Goal: Task Accomplishment & Management: Use online tool/utility

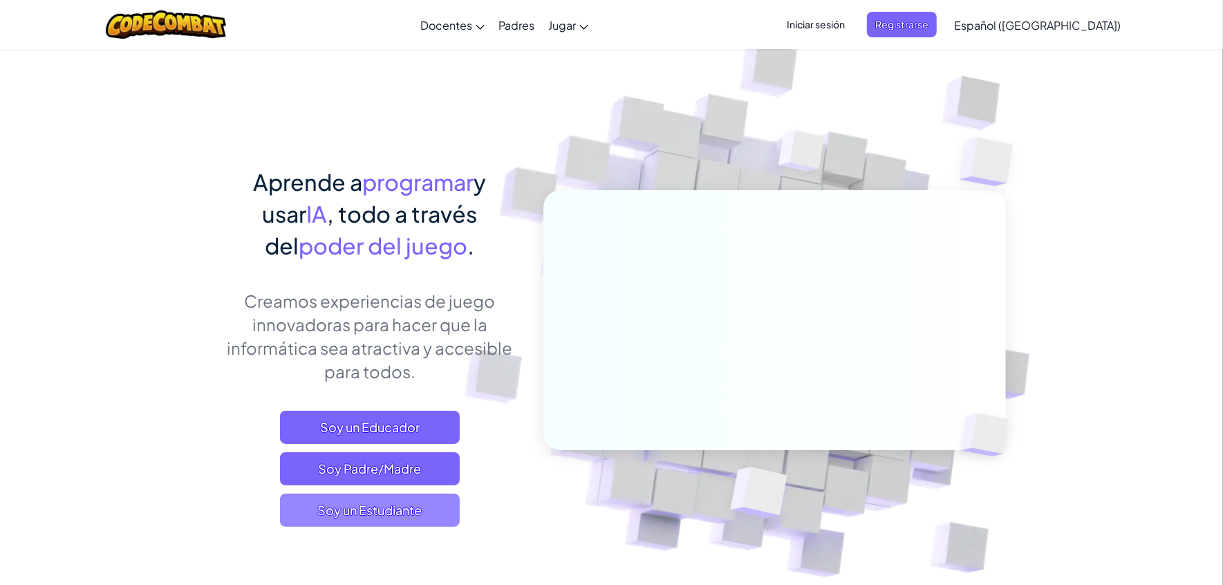
click at [379, 513] on span "Soy un Estudiante" at bounding box center [370, 509] width 180 height 33
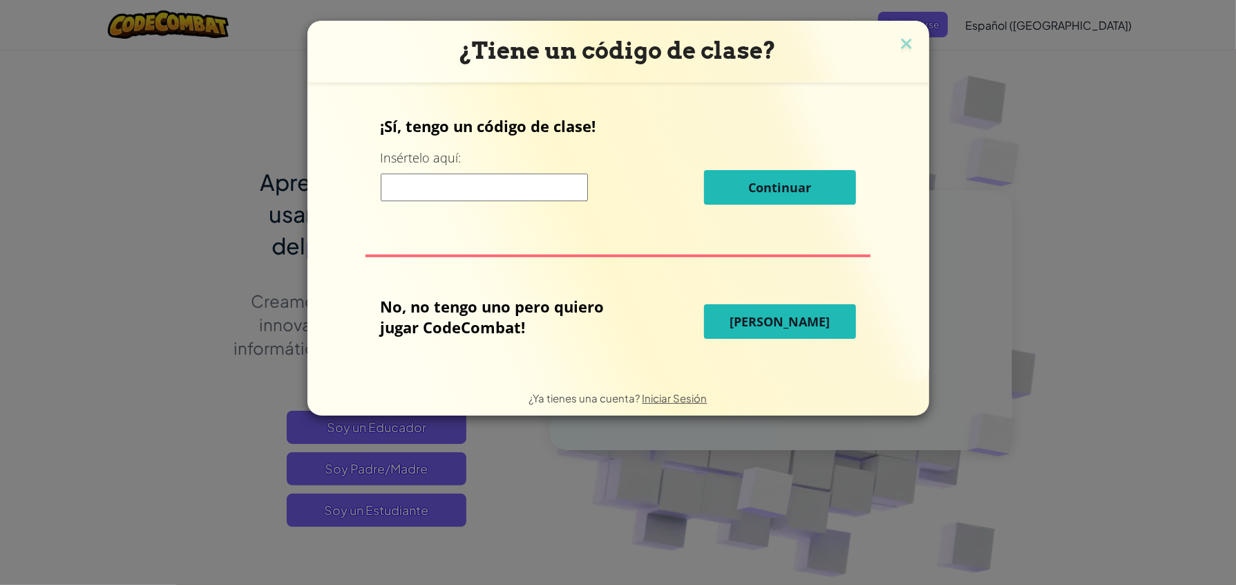
click at [441, 180] on input at bounding box center [484, 187] width 207 height 28
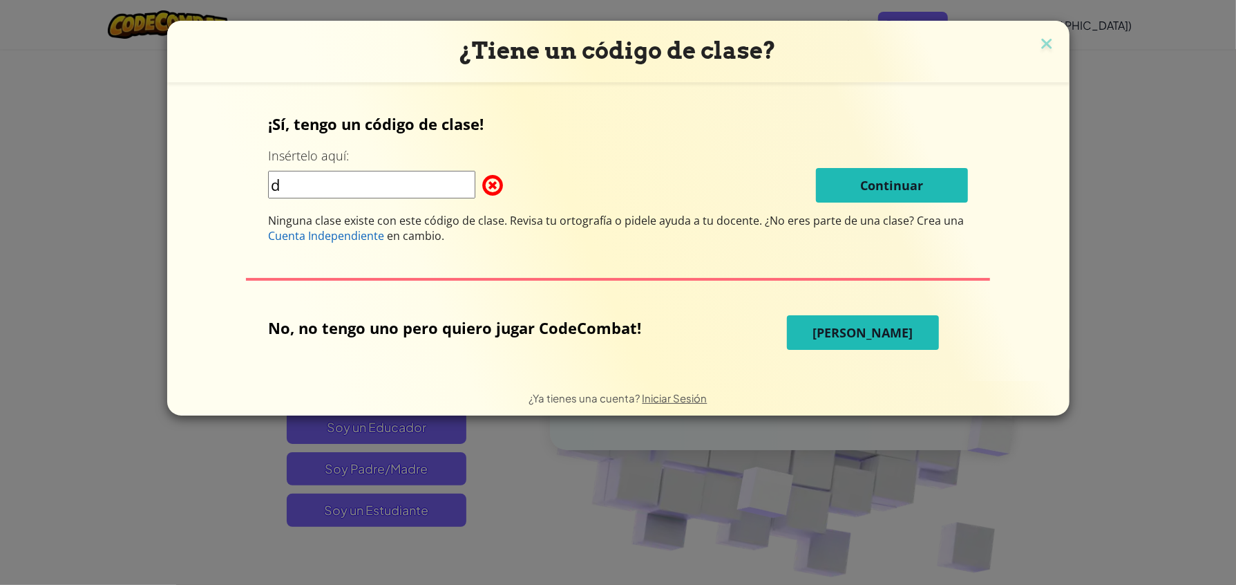
type input "DeskFoxBread"
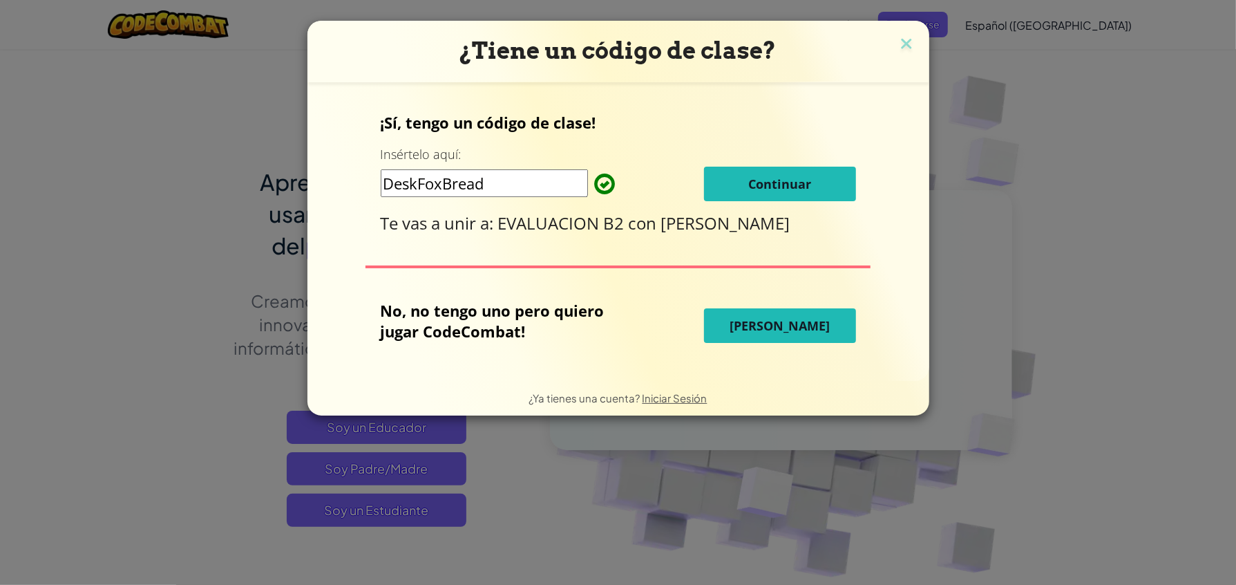
click at [769, 326] on span "[PERSON_NAME]" at bounding box center [780, 325] width 100 height 17
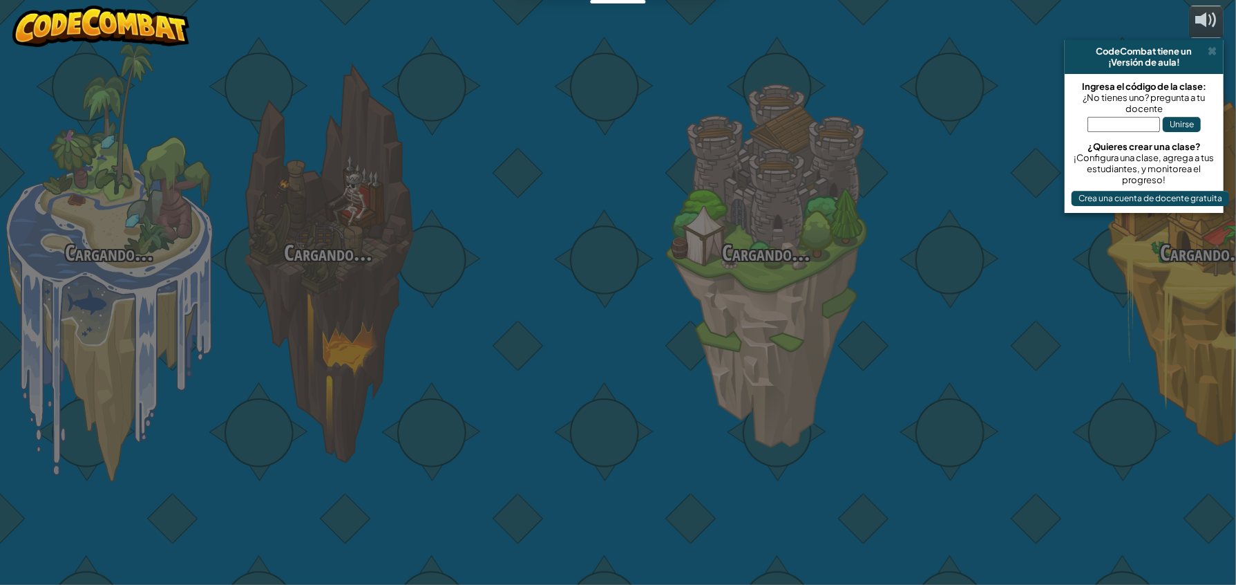
select select "es-419"
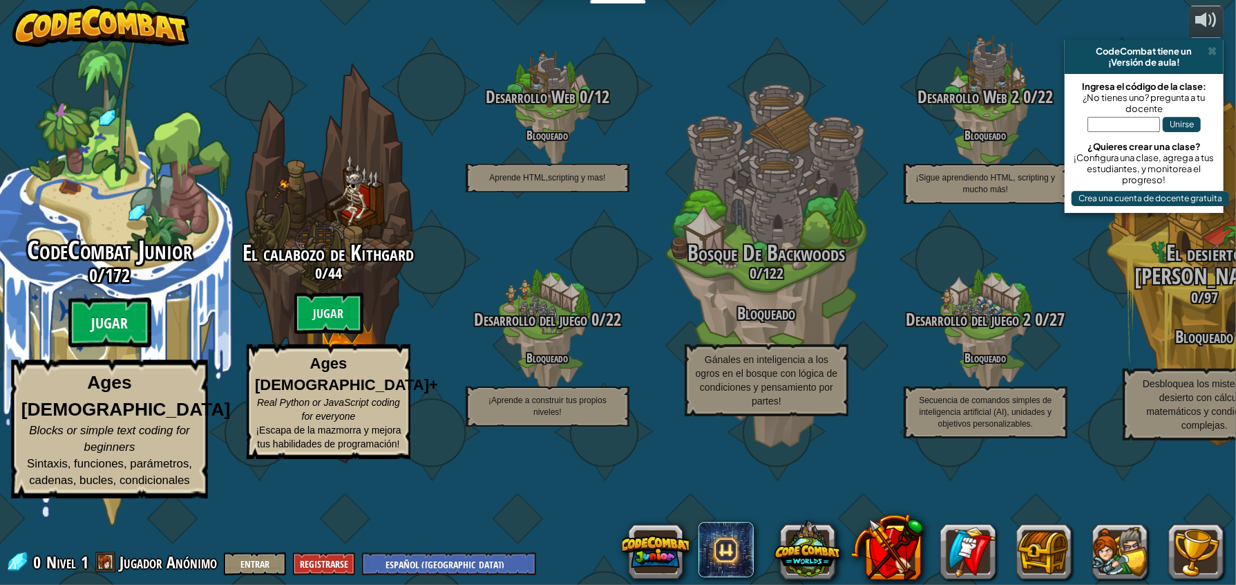
click at [97, 348] on btn "Jugar" at bounding box center [109, 323] width 83 height 50
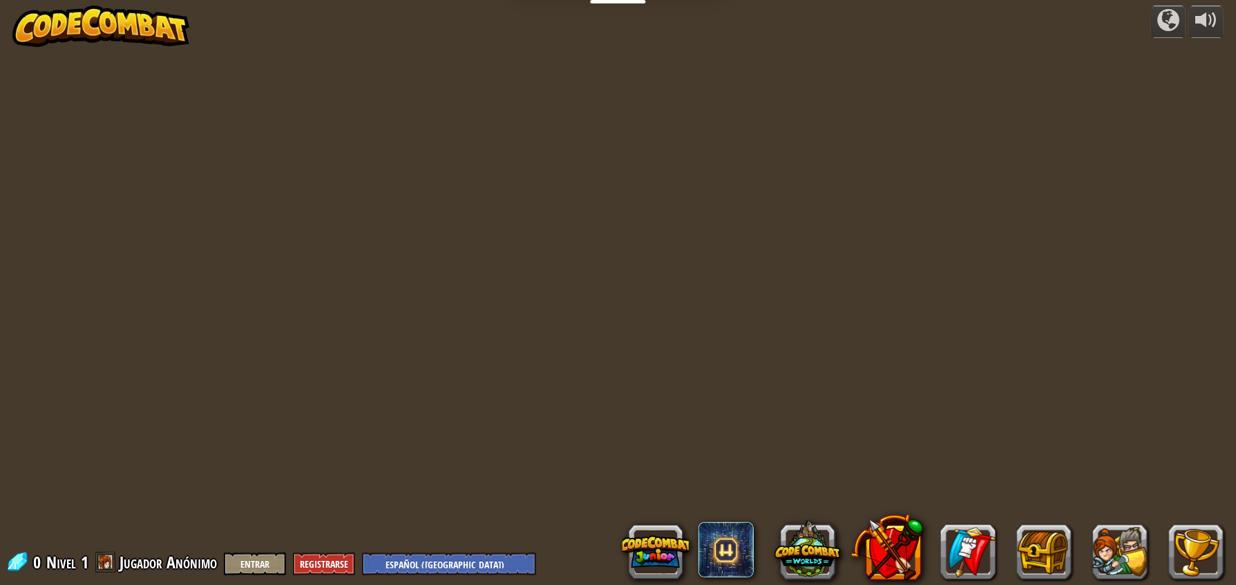
select select "es-419"
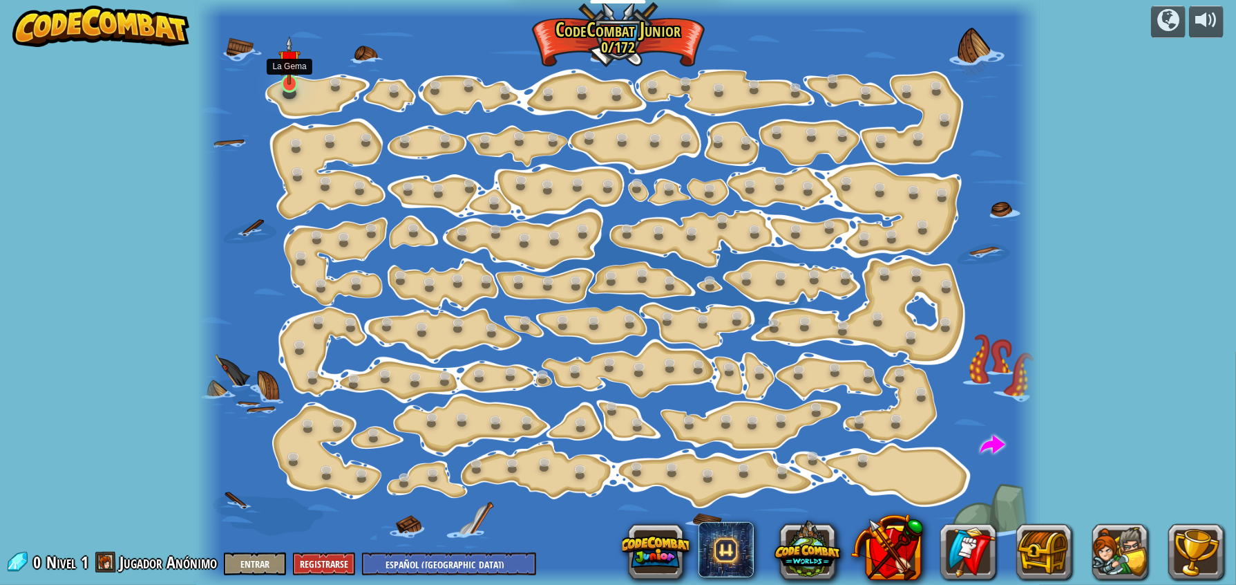
click at [288, 77] on img at bounding box center [289, 61] width 21 height 50
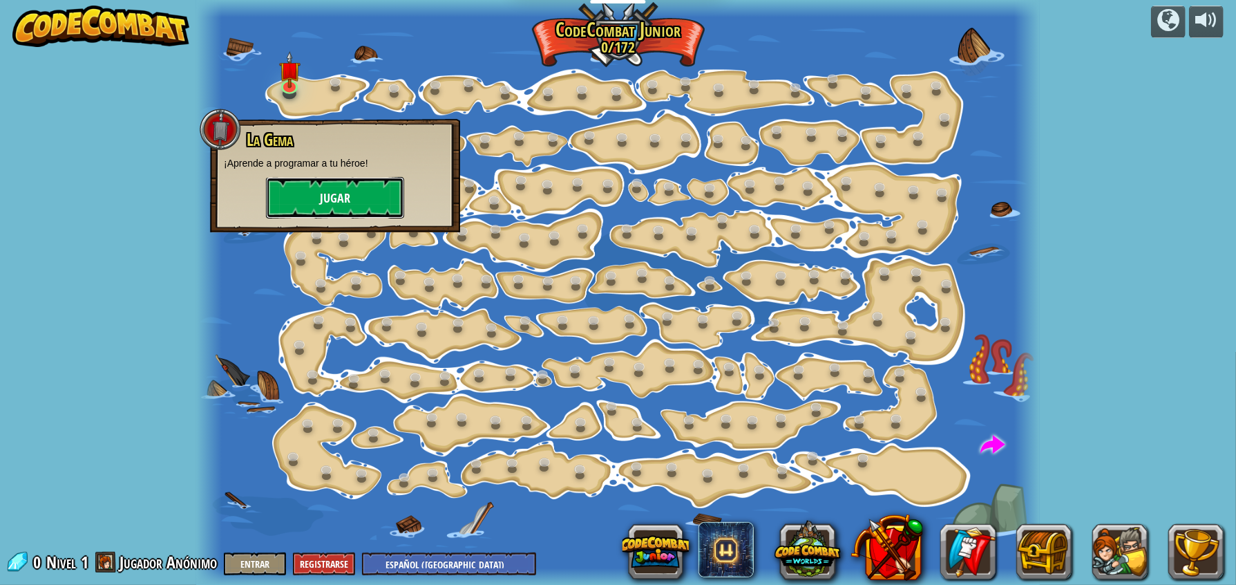
click at [323, 189] on button "Jugar" at bounding box center [335, 197] width 138 height 41
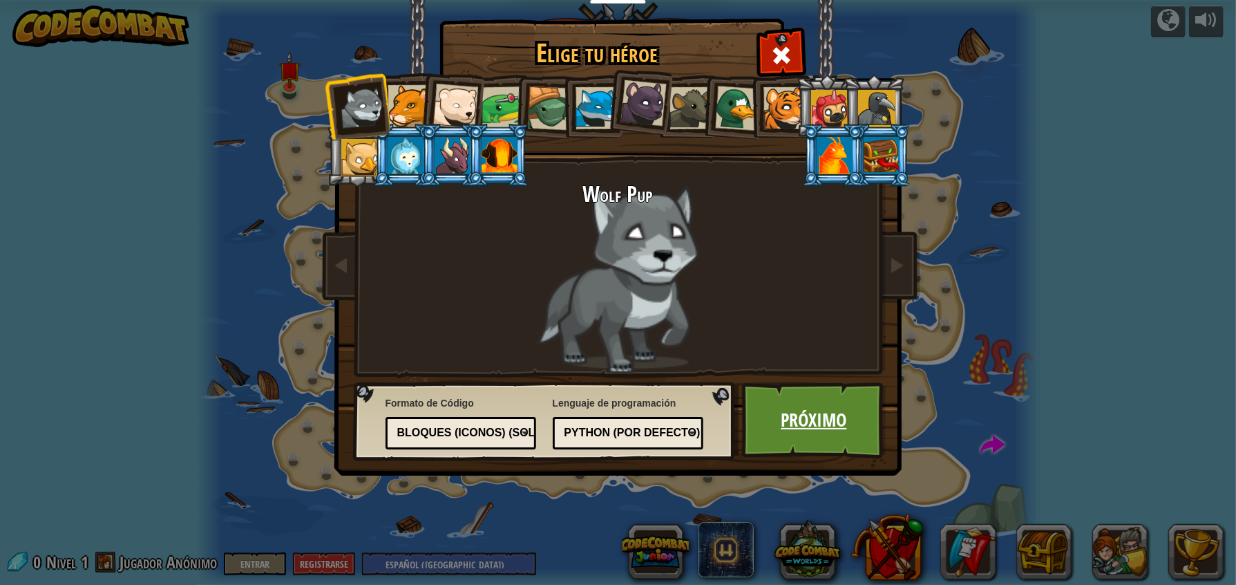
click at [786, 406] on link "Próximo" at bounding box center [814, 420] width 144 height 76
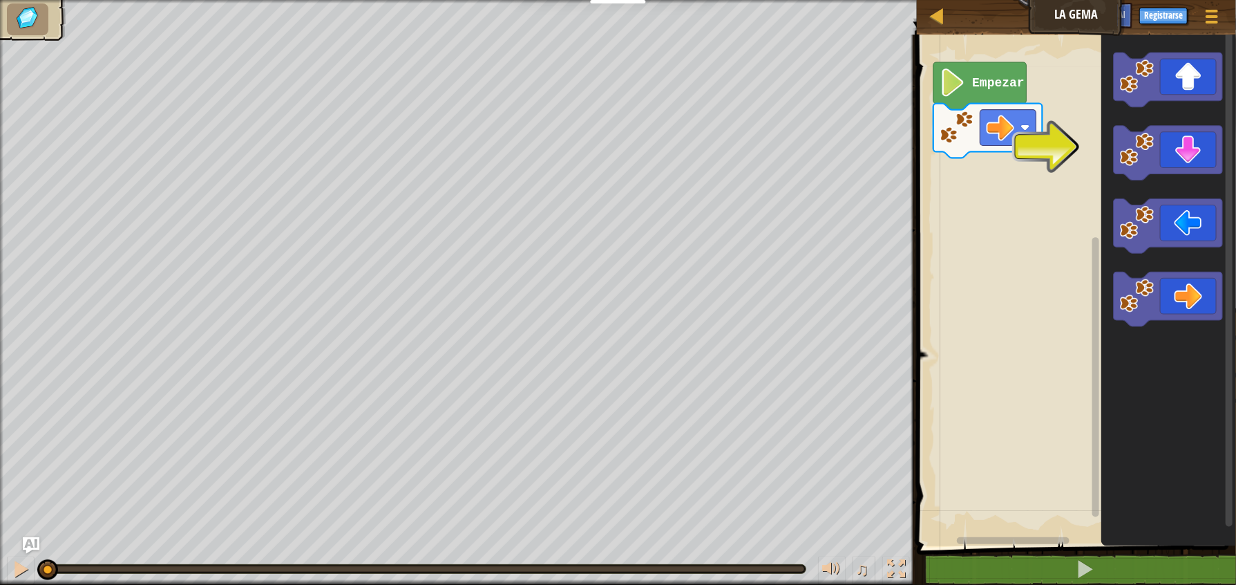
click at [1153, 153] on image "Espacio de trabajo de Blockly" at bounding box center [1137, 149] width 35 height 35
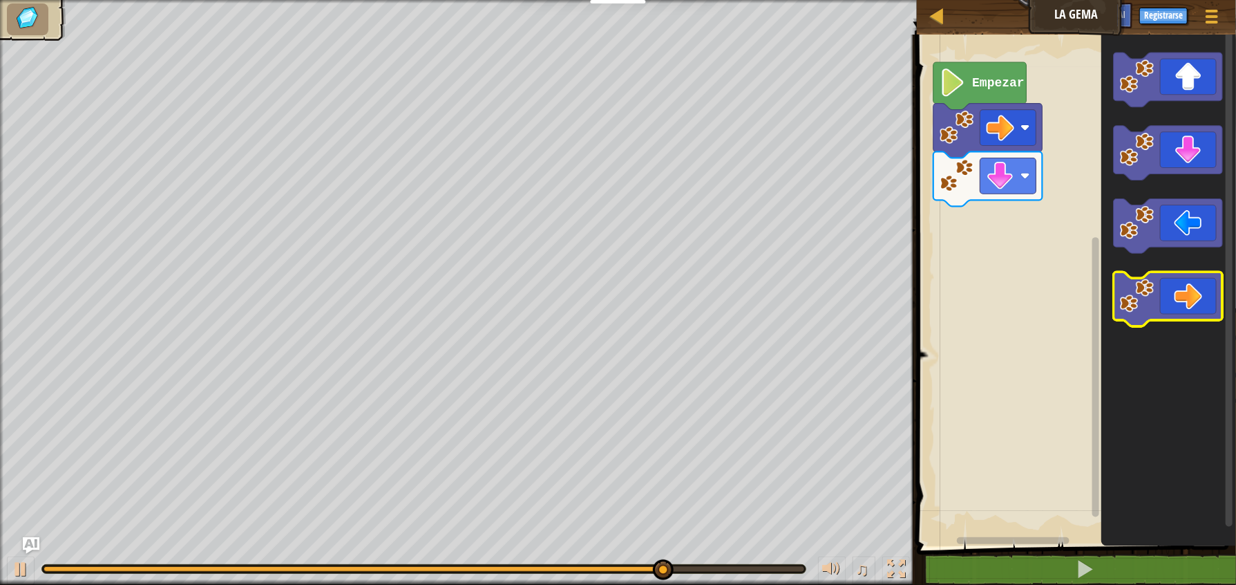
click at [1186, 281] on icon "Espacio de trabajo de Blockly" at bounding box center [1168, 299] width 109 height 55
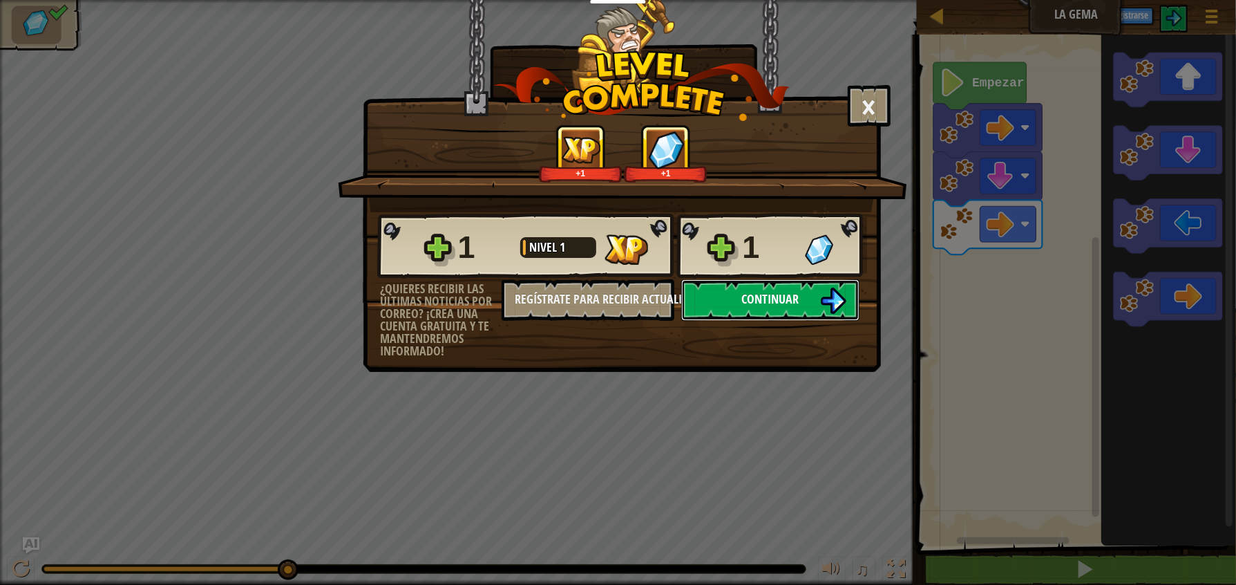
click at [811, 321] on button "Continuar" at bounding box center [770, 299] width 178 height 41
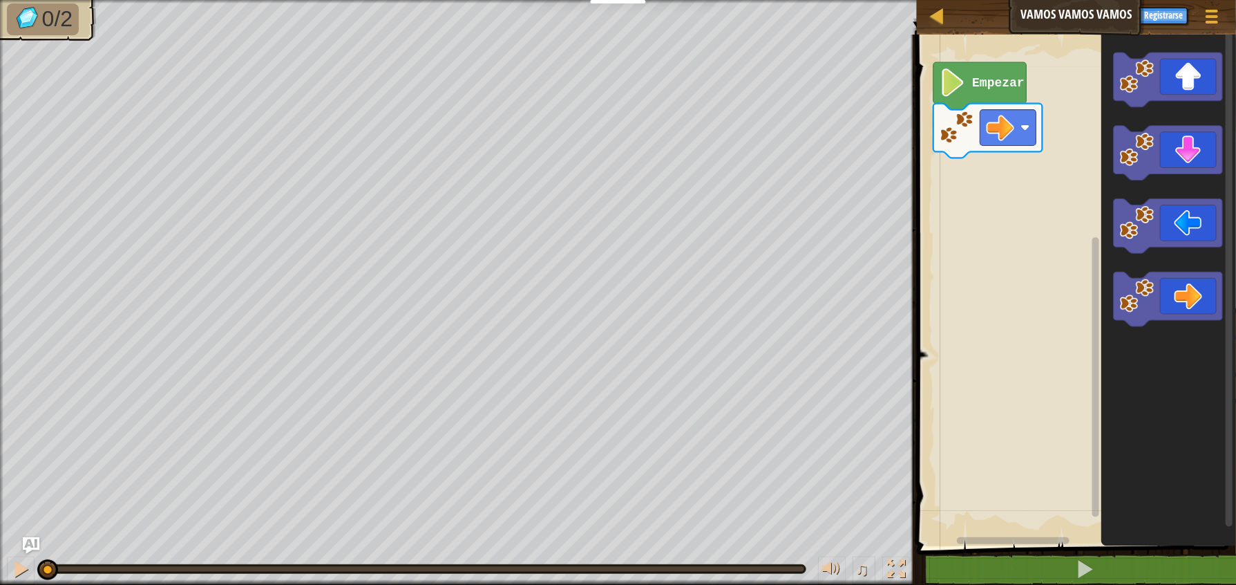
click at [1203, 64] on icon "Espacio de trabajo de Blockly" at bounding box center [1168, 80] width 109 height 55
click at [1176, 72] on icon "Espacio de trabajo de Blockly" at bounding box center [1168, 80] width 109 height 55
click at [1187, 62] on icon "Espacio de trabajo de Blockly" at bounding box center [1168, 80] width 109 height 55
click at [1143, 70] on image "Espacio de trabajo de Blockly" at bounding box center [1137, 76] width 35 height 35
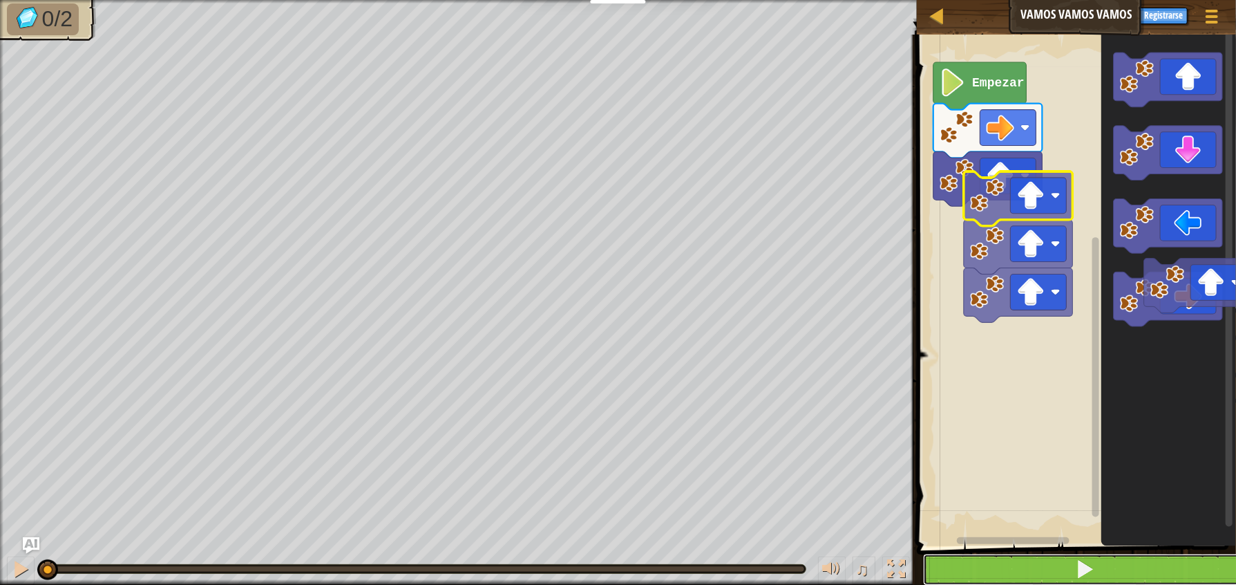
click at [1086, 570] on span at bounding box center [1084, 568] width 19 height 19
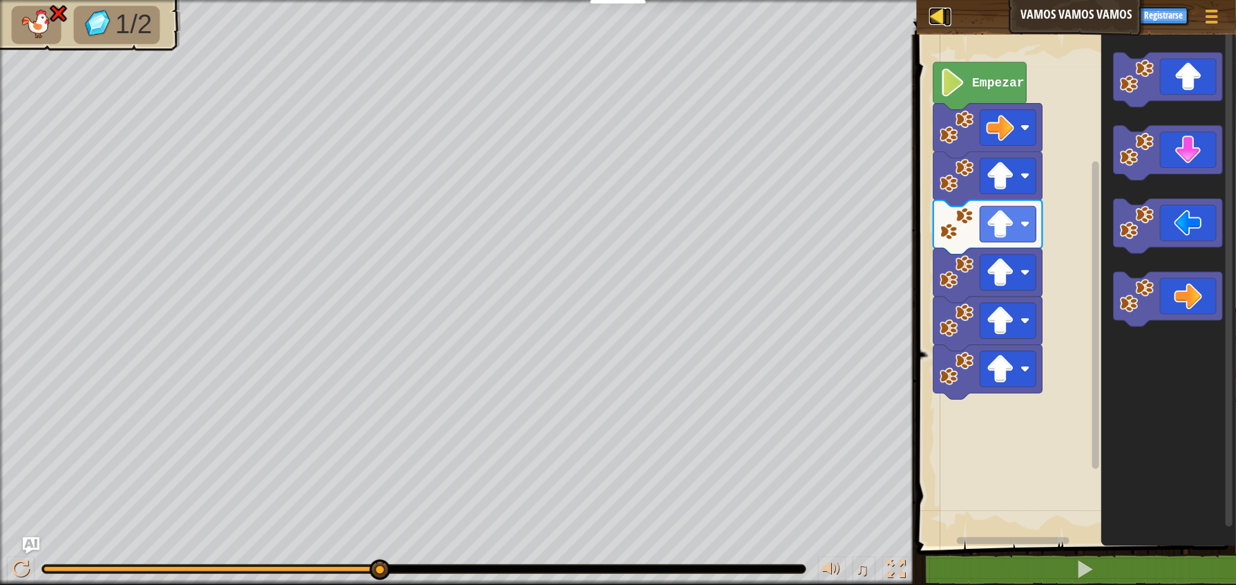
click at [936, 11] on div at bounding box center [938, 16] width 17 height 17
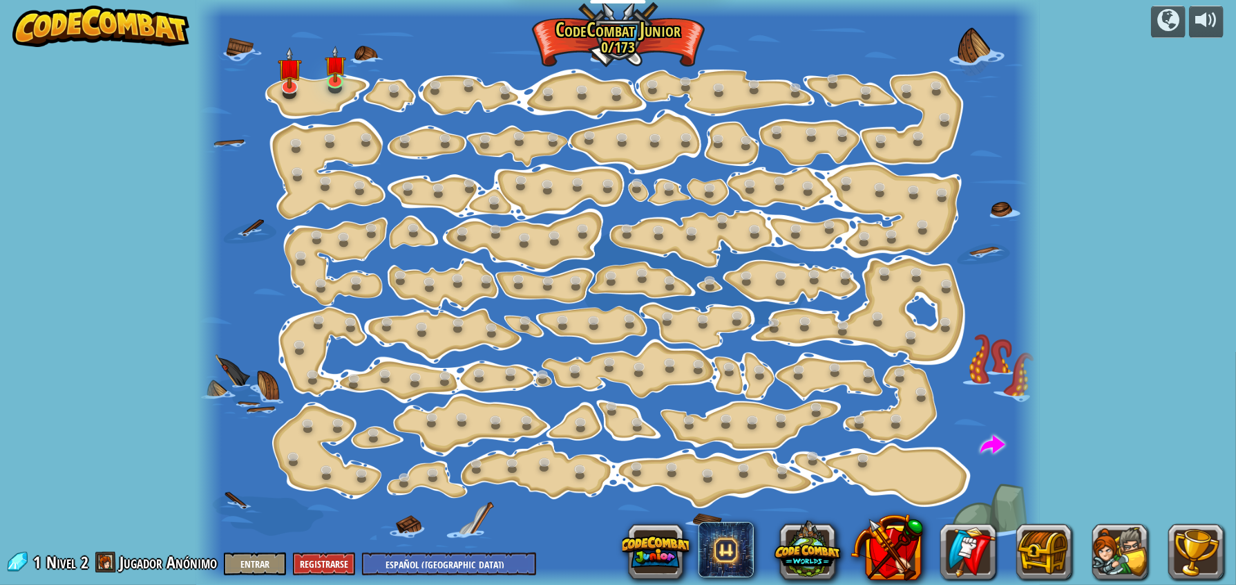
select select "es-419"
click at [329, 76] on img at bounding box center [335, 55] width 21 height 50
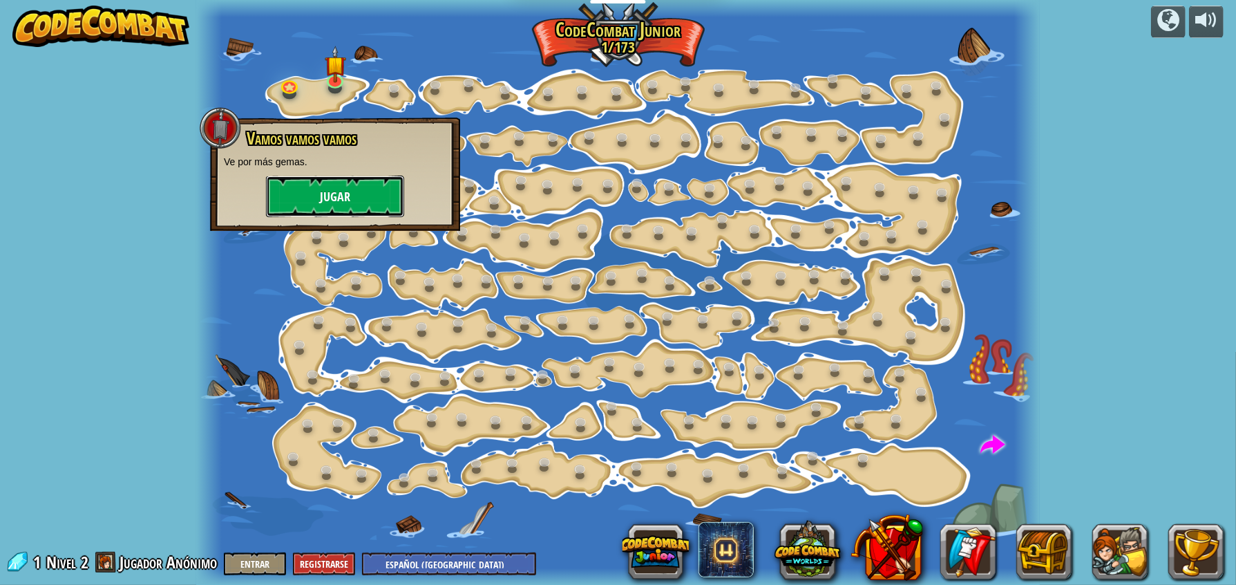
click at [303, 184] on button "Jugar" at bounding box center [335, 196] width 138 height 41
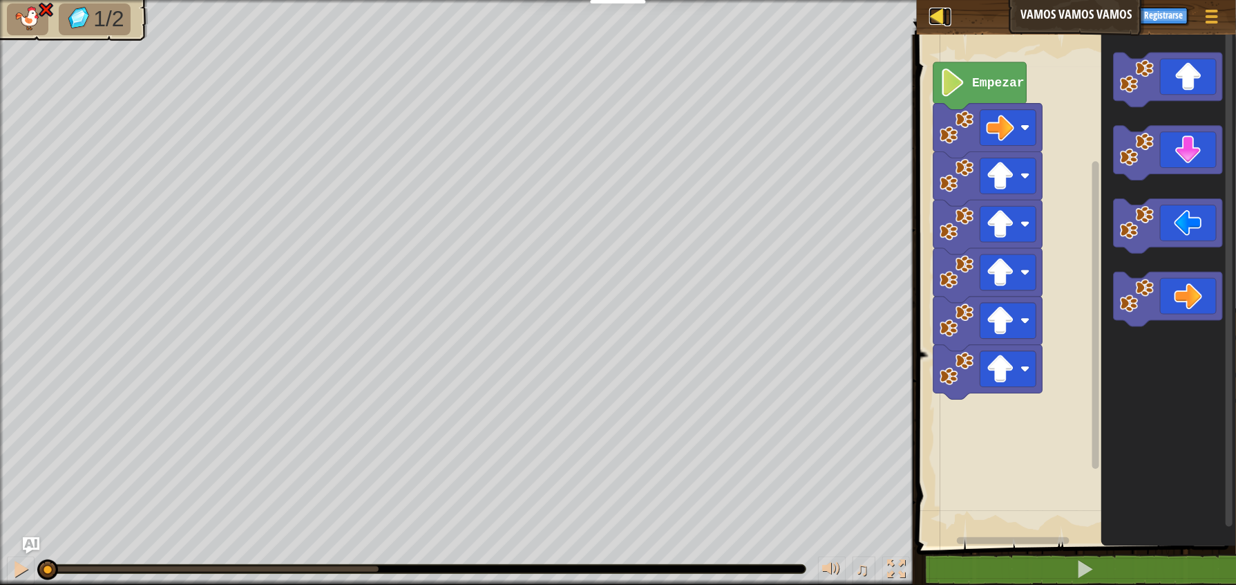
click at [936, 15] on div at bounding box center [938, 16] width 17 height 17
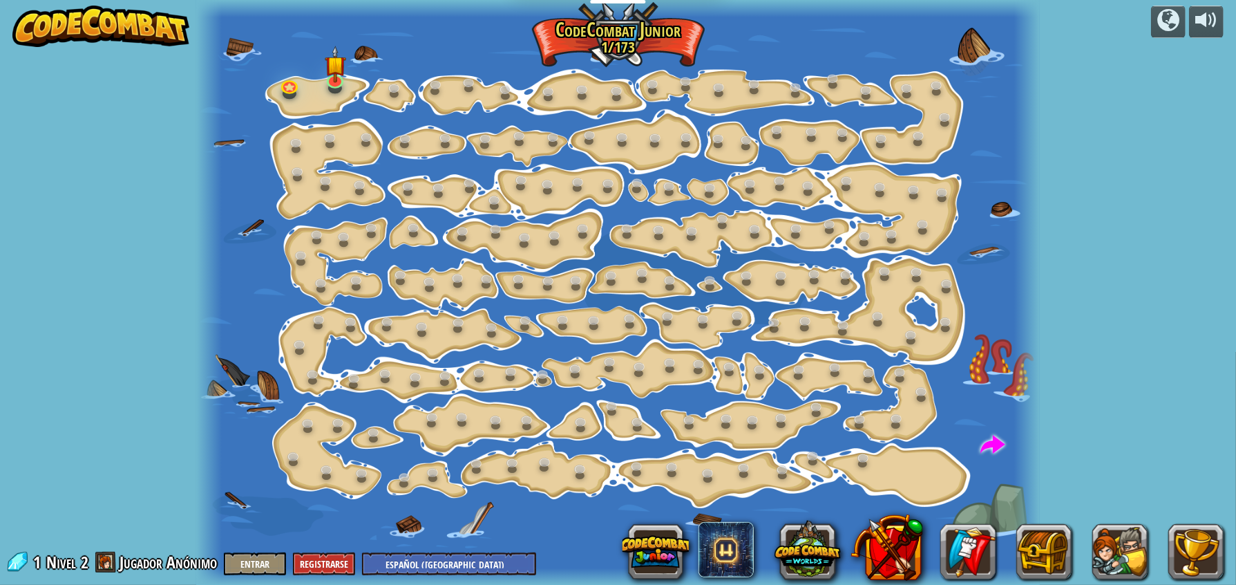
select select "es-419"
click at [286, 84] on link at bounding box center [290, 84] width 28 height 28
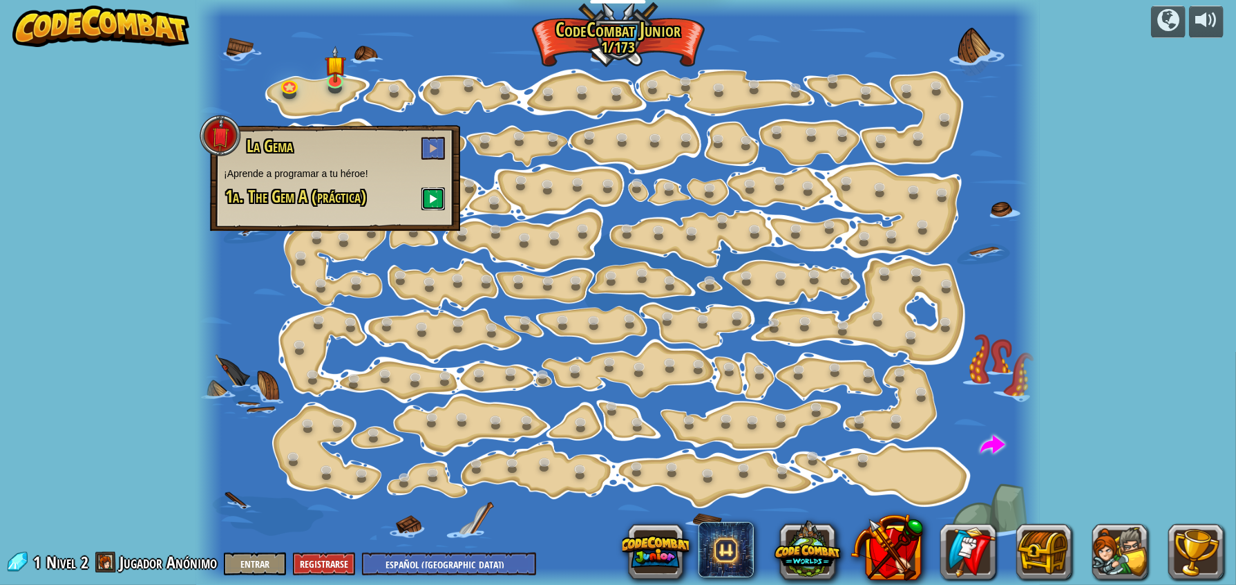
click at [431, 189] on button at bounding box center [433, 198] width 23 height 23
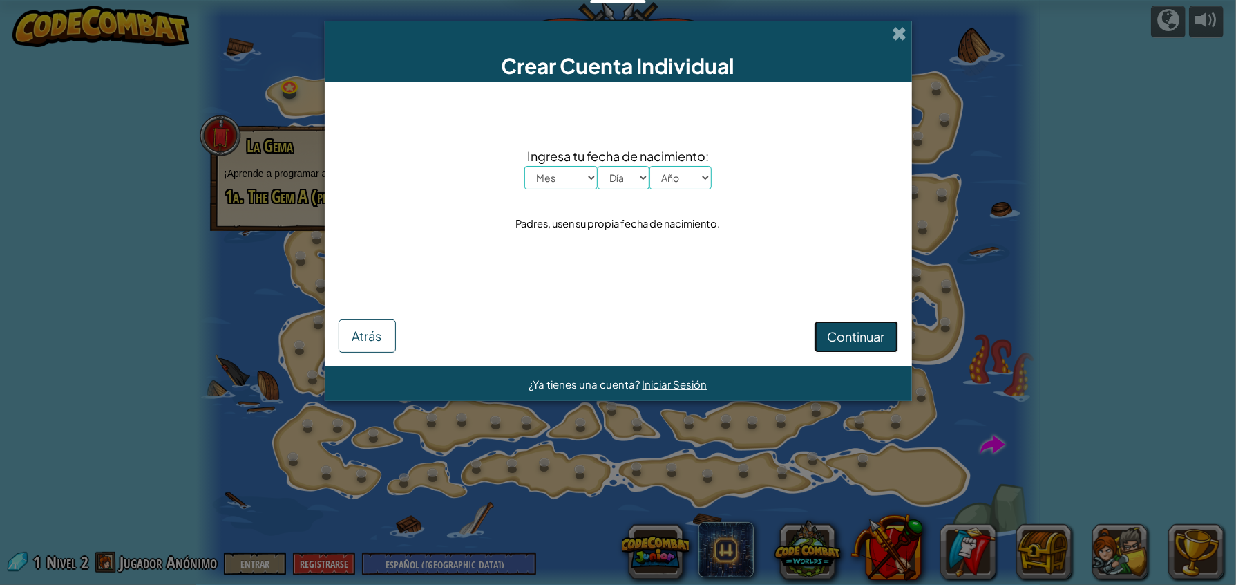
click at [866, 325] on button "Continuar" at bounding box center [857, 337] width 84 height 32
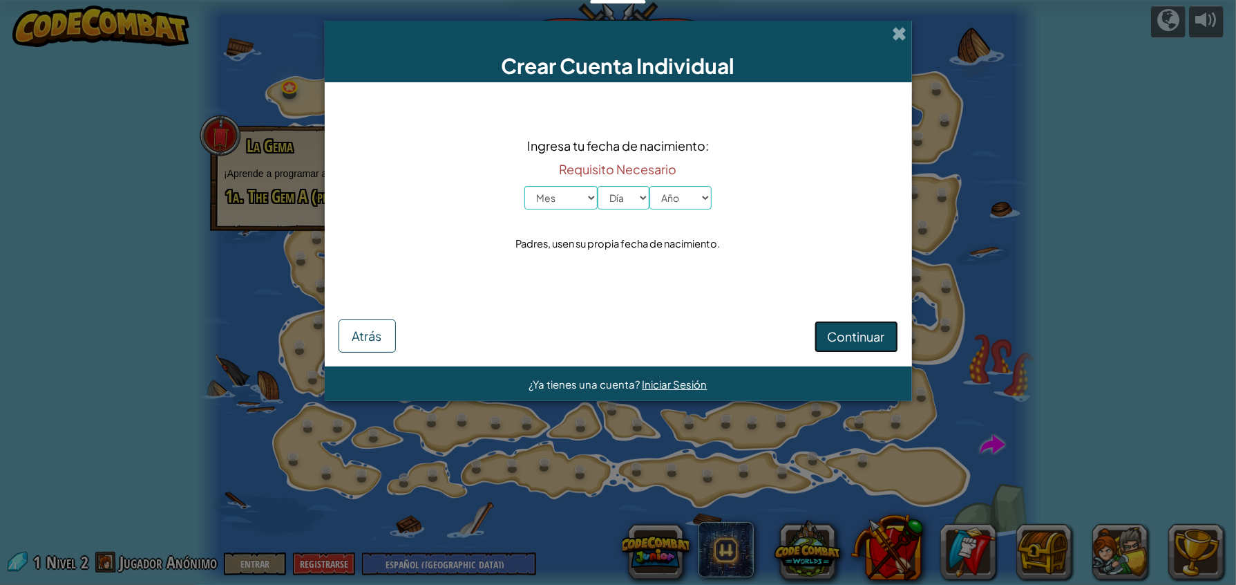
click at [872, 333] on span "Continuar" at bounding box center [856, 336] width 57 height 16
click at [840, 335] on span "Continuar" at bounding box center [856, 336] width 57 height 16
click at [899, 34] on span at bounding box center [900, 33] width 15 height 15
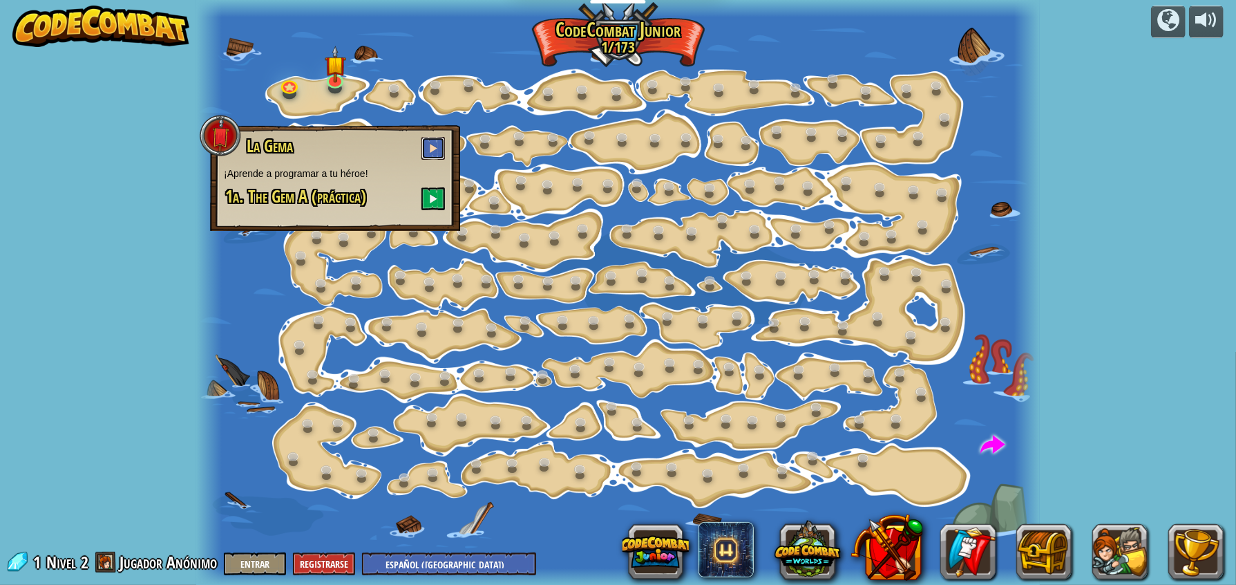
click at [431, 140] on button at bounding box center [433, 148] width 23 height 23
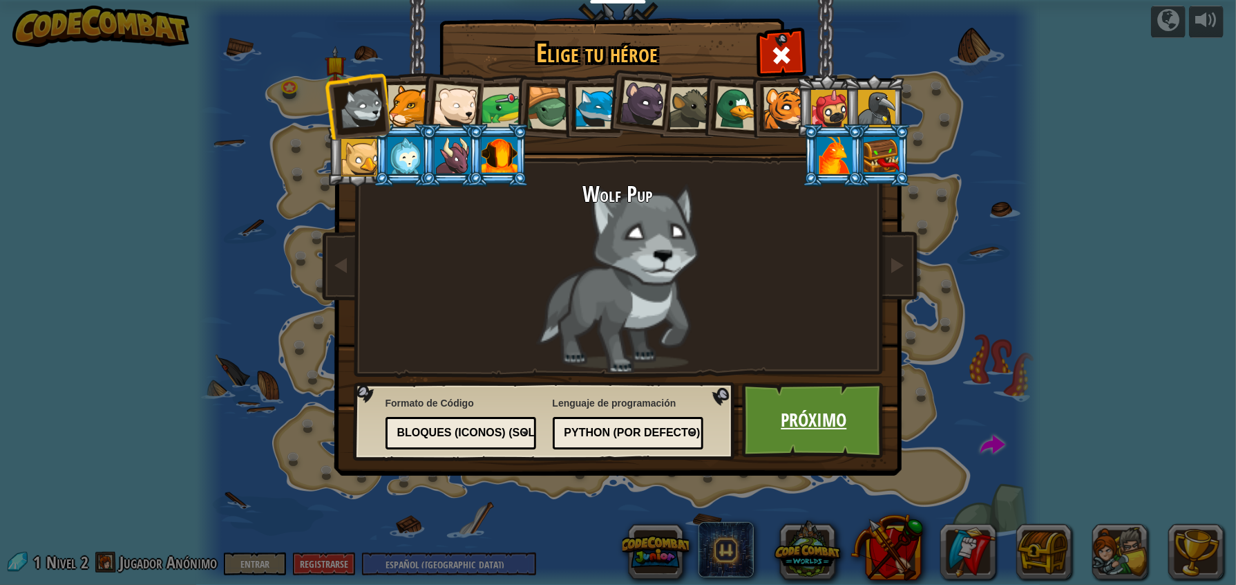
click at [819, 396] on link "Próximo" at bounding box center [814, 420] width 144 height 76
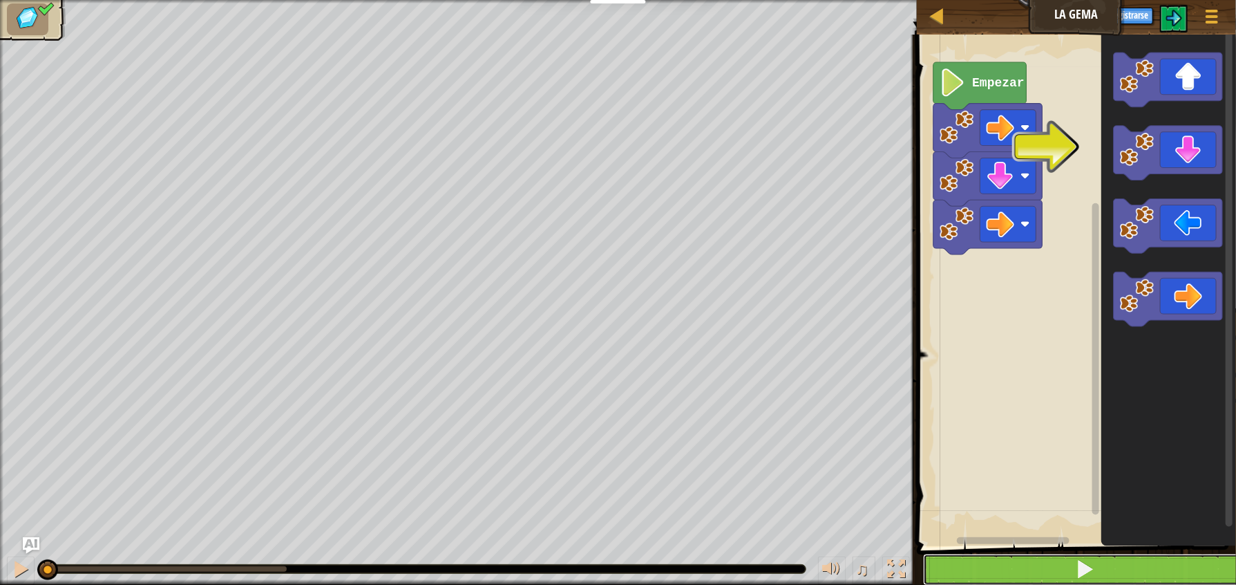
click at [1081, 561] on span at bounding box center [1084, 568] width 19 height 19
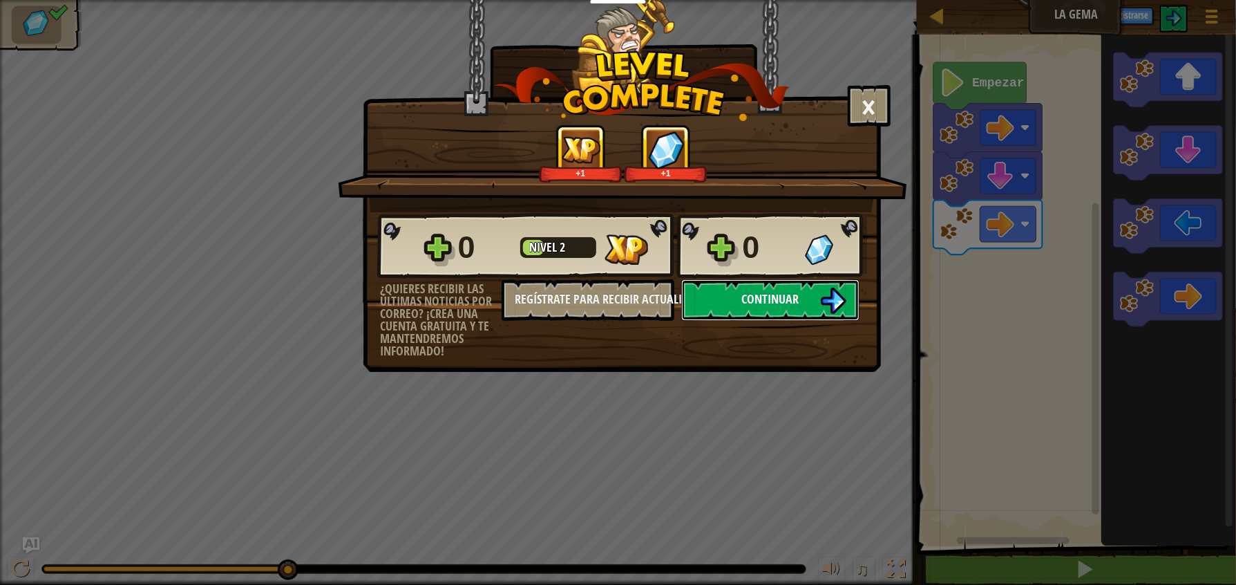
click at [778, 308] on span "Continuar" at bounding box center [770, 298] width 57 height 17
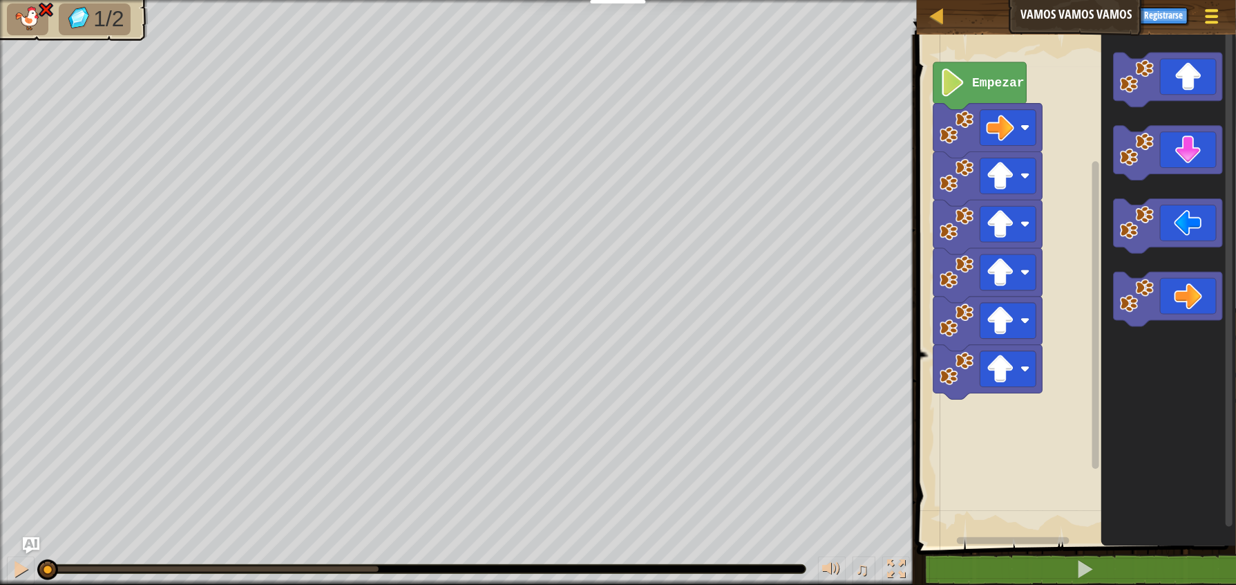
click at [1208, 10] on span at bounding box center [1212, 10] width 13 height 3
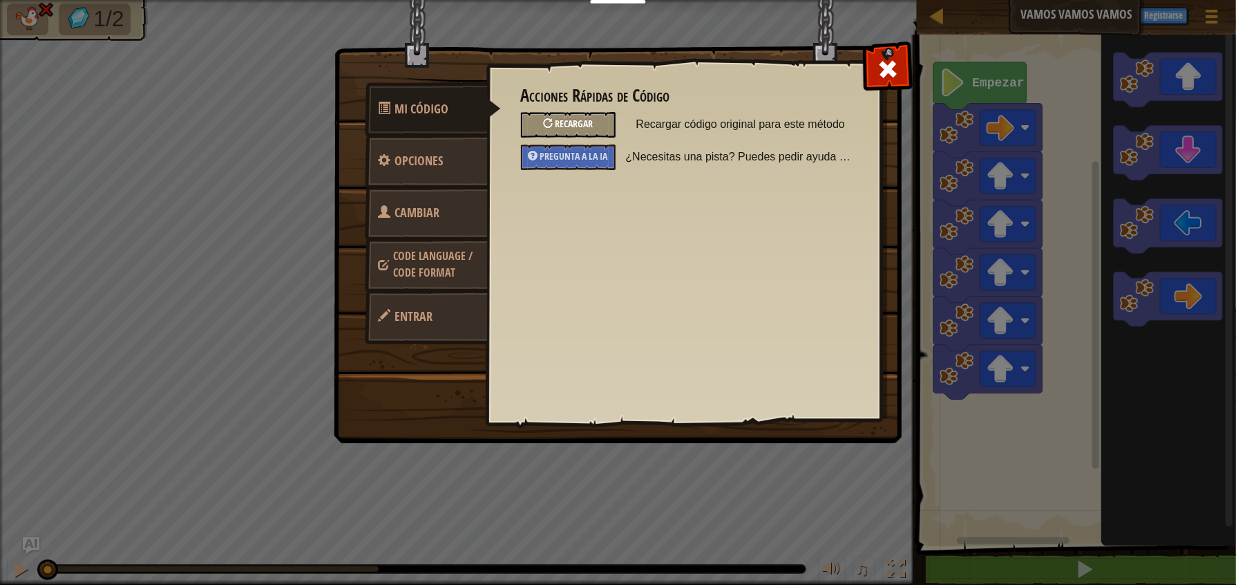
click at [571, 119] on span "Recargar" at bounding box center [574, 123] width 38 height 13
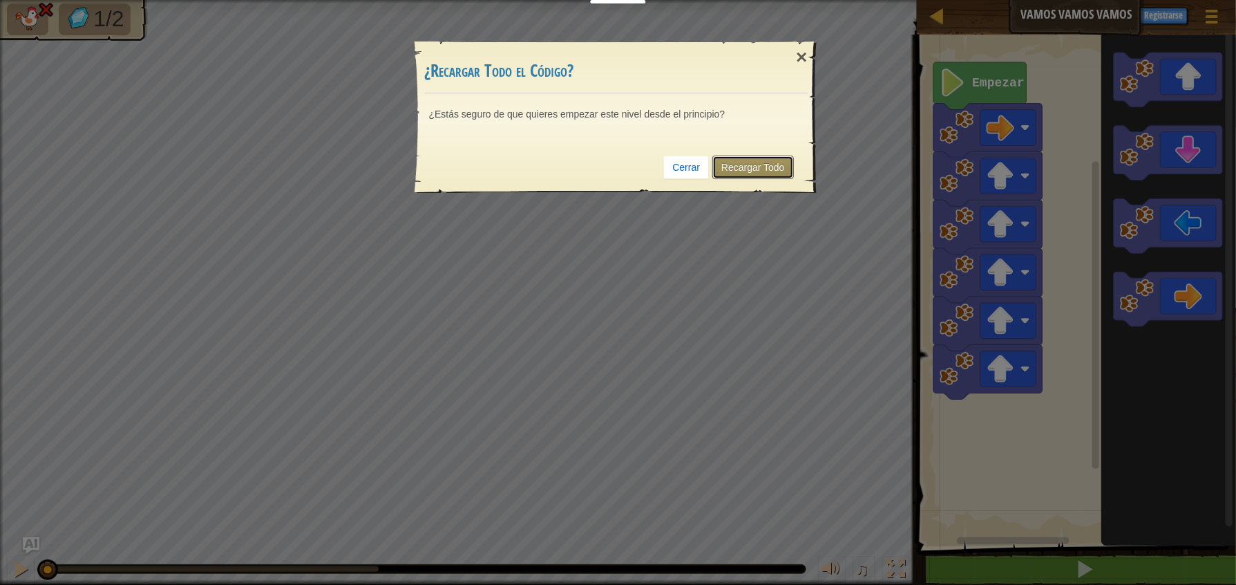
click at [742, 158] on link "Recargar Todo" at bounding box center [754, 167] width 82 height 23
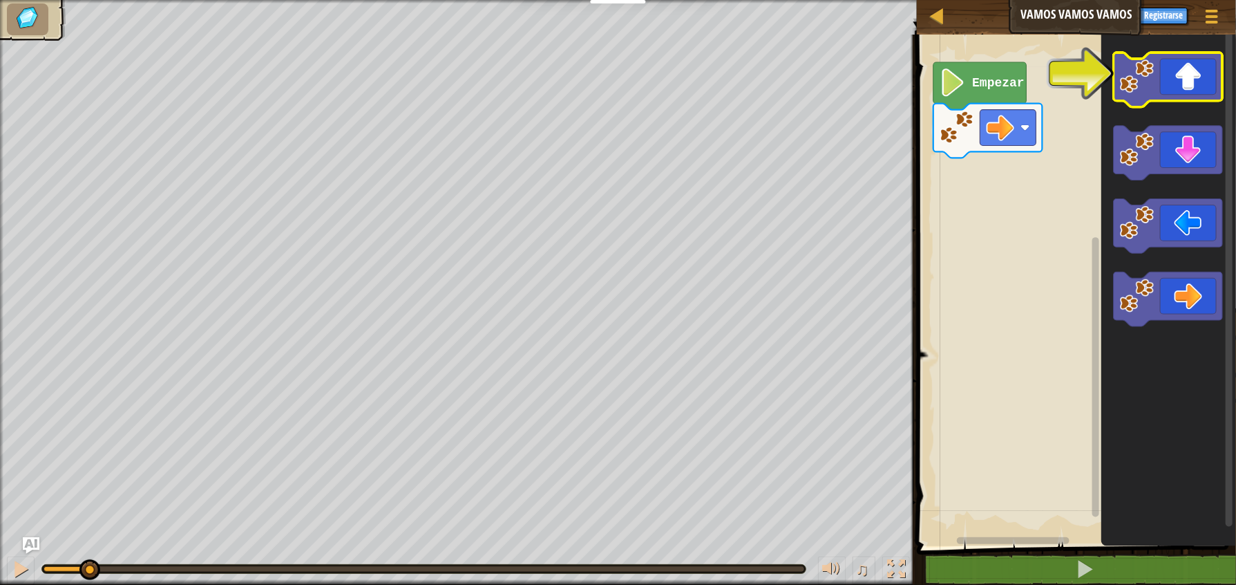
click at [1167, 76] on icon "Espacio de trabajo de Blockly" at bounding box center [1168, 80] width 109 height 55
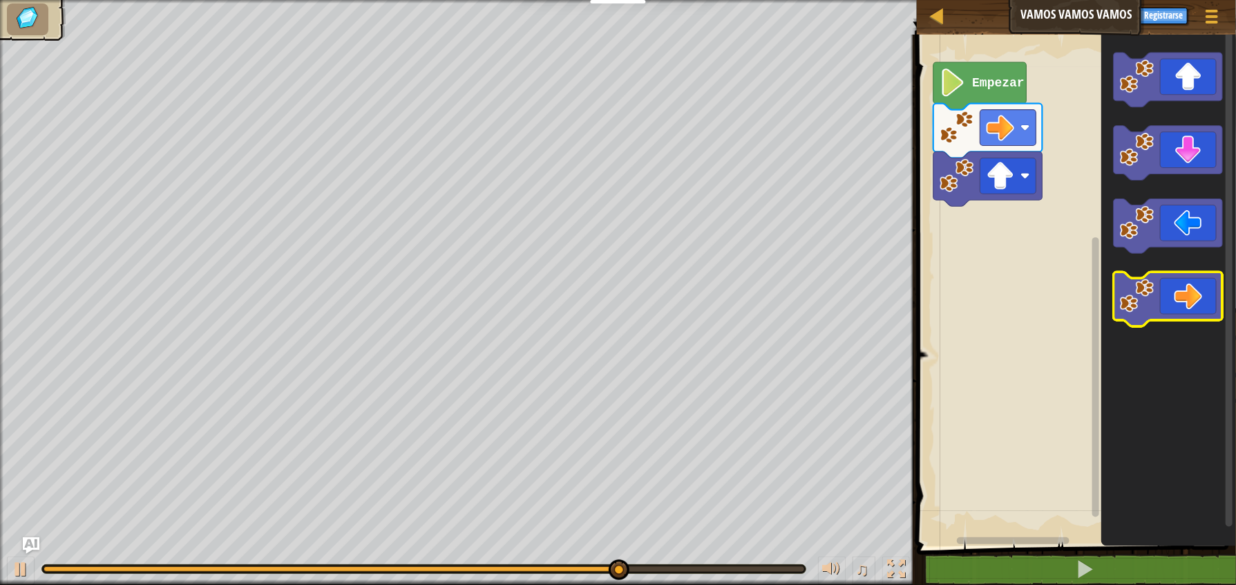
click at [1187, 296] on icon "Espacio de trabajo de Blockly" at bounding box center [1168, 299] width 109 height 55
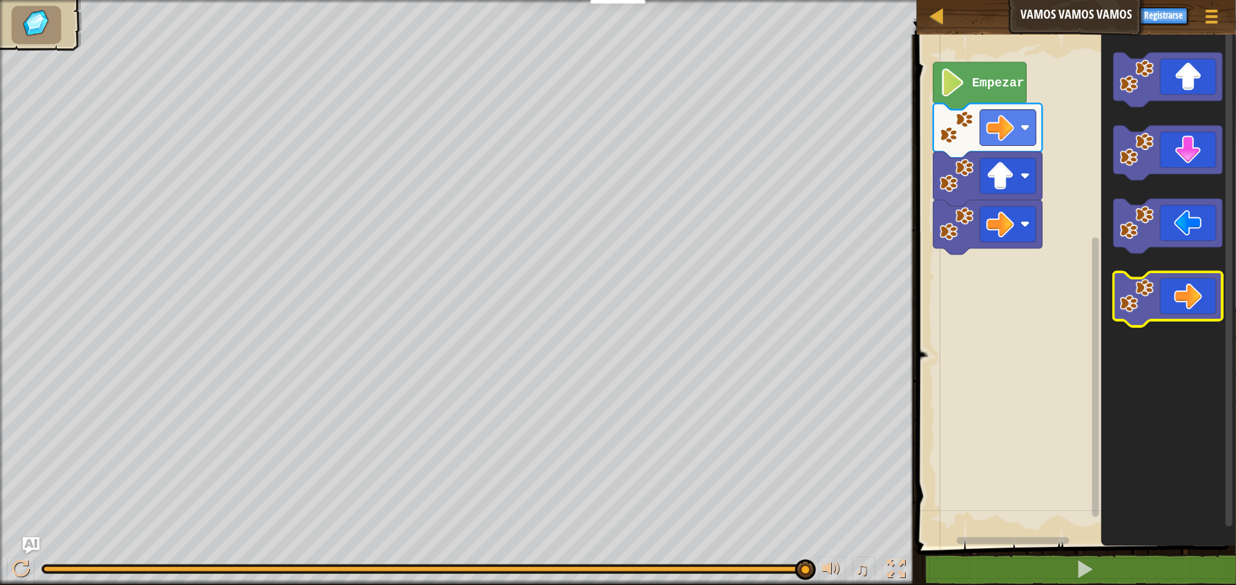
click at [1192, 291] on icon "Espacio de trabajo de Blockly" at bounding box center [1168, 299] width 109 height 55
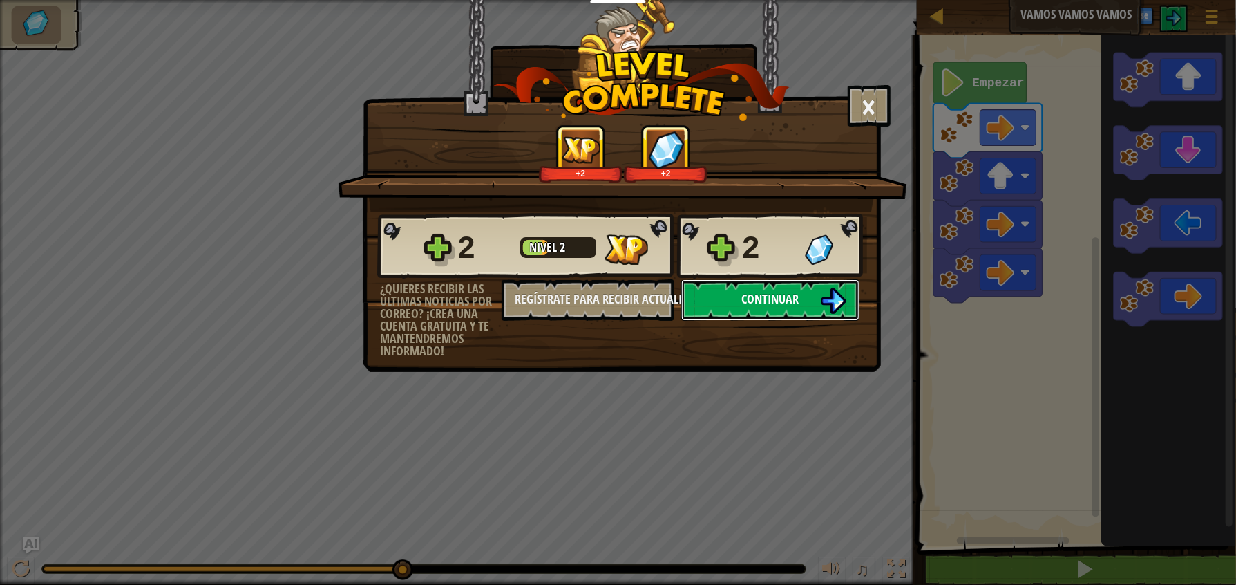
click at [777, 308] on span "Continuar" at bounding box center [770, 298] width 57 height 17
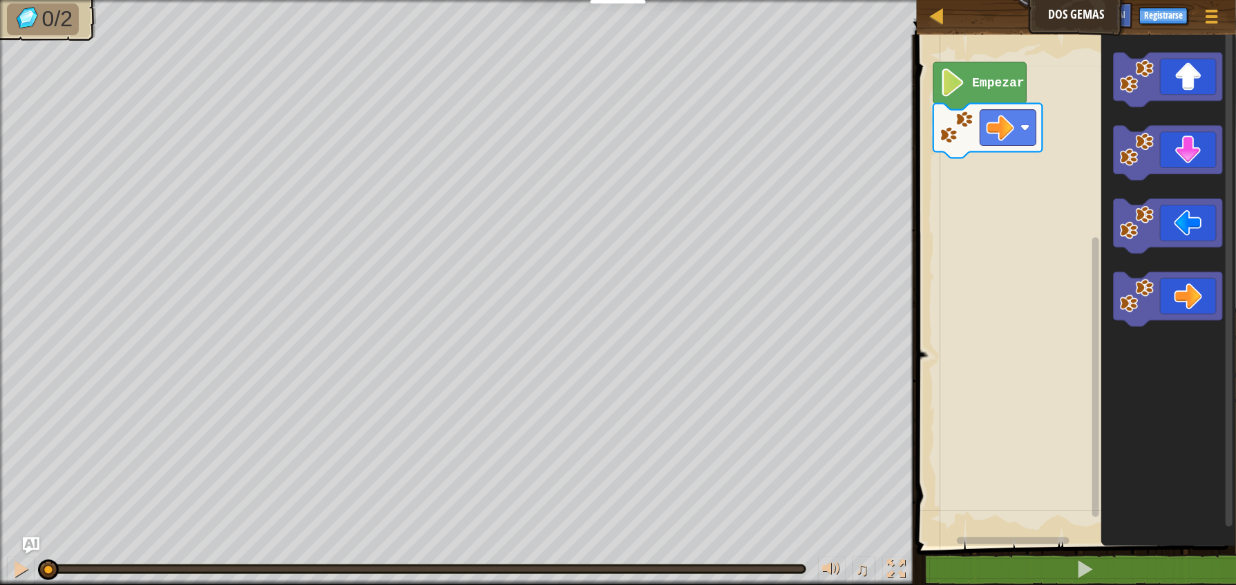
click at [1194, 280] on icon "Espacio de trabajo de Blockly" at bounding box center [1168, 299] width 109 height 55
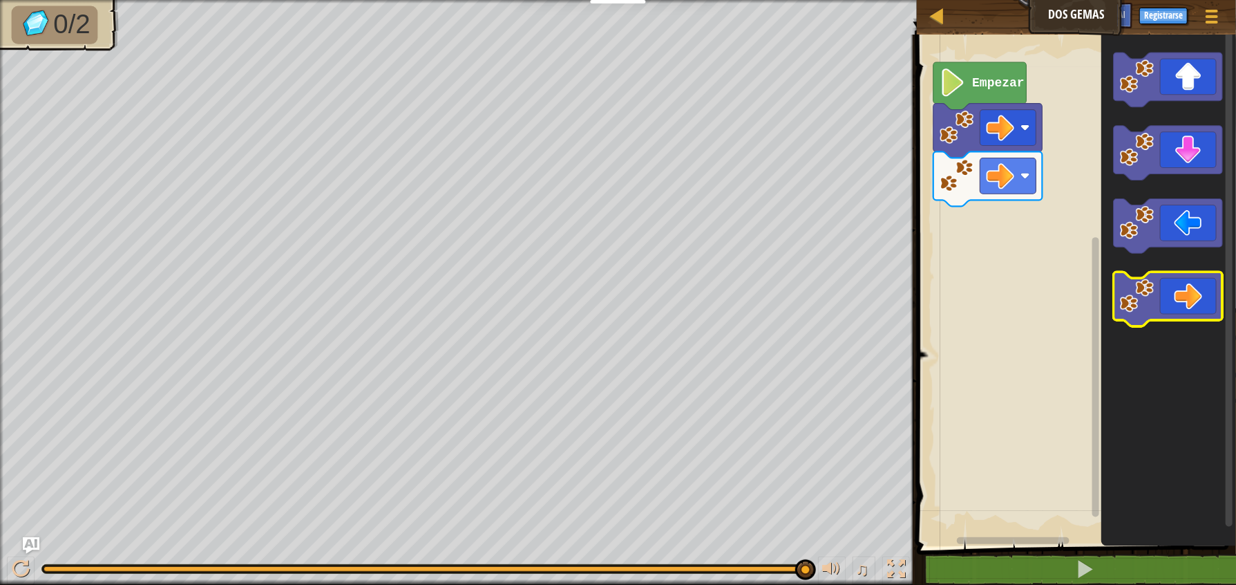
click at [1140, 300] on image "Espacio de trabajo de Blockly" at bounding box center [1137, 296] width 35 height 35
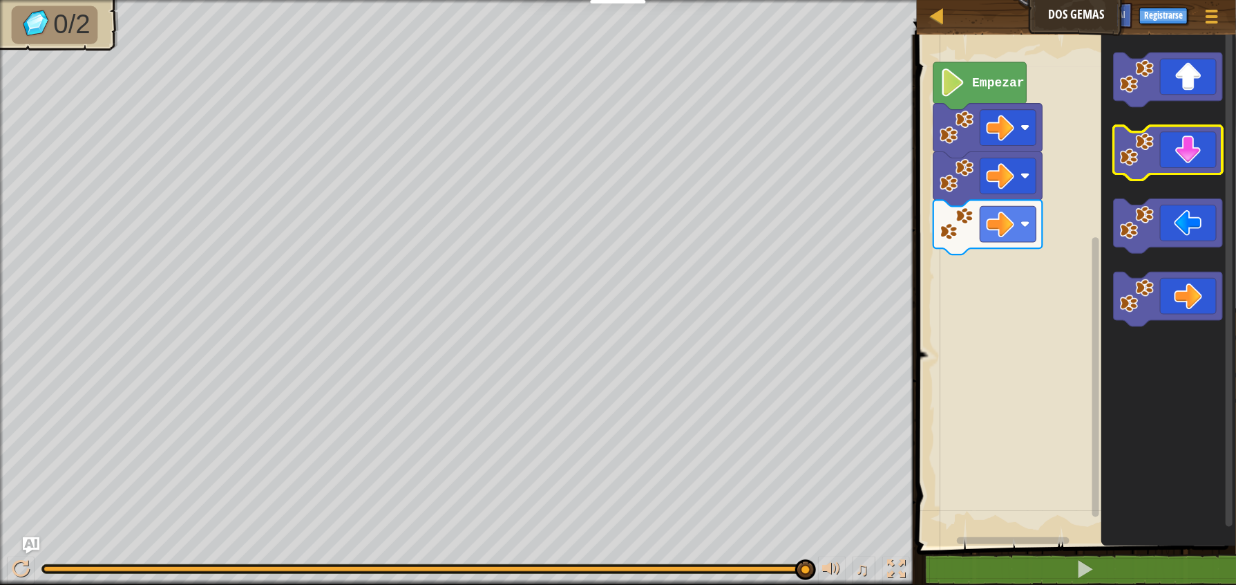
click at [1175, 153] on icon "Espacio de trabajo de Blockly" at bounding box center [1168, 153] width 109 height 55
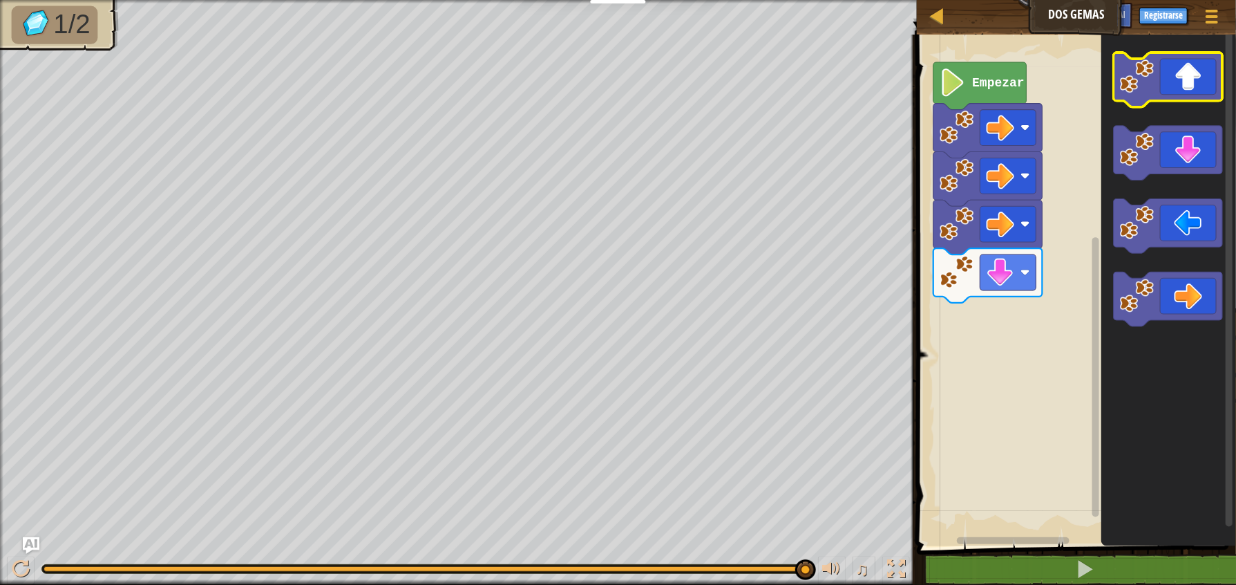
click at [1180, 77] on icon "Espacio de trabajo de Blockly" at bounding box center [1168, 80] width 109 height 55
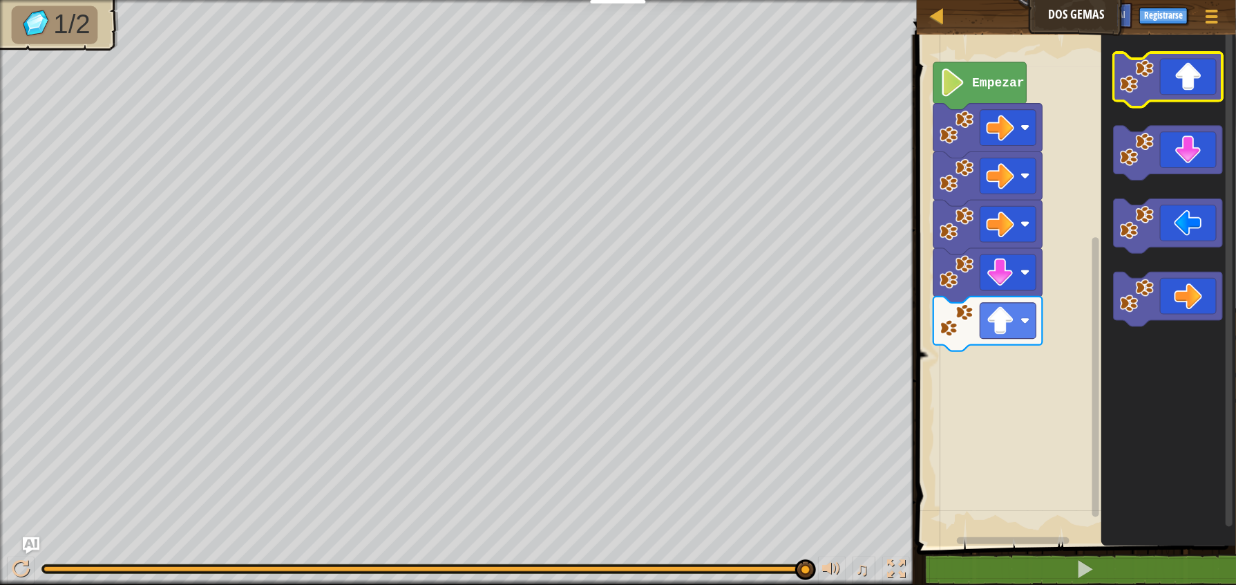
click at [1180, 77] on icon "Espacio de trabajo de Blockly" at bounding box center [1168, 80] width 109 height 55
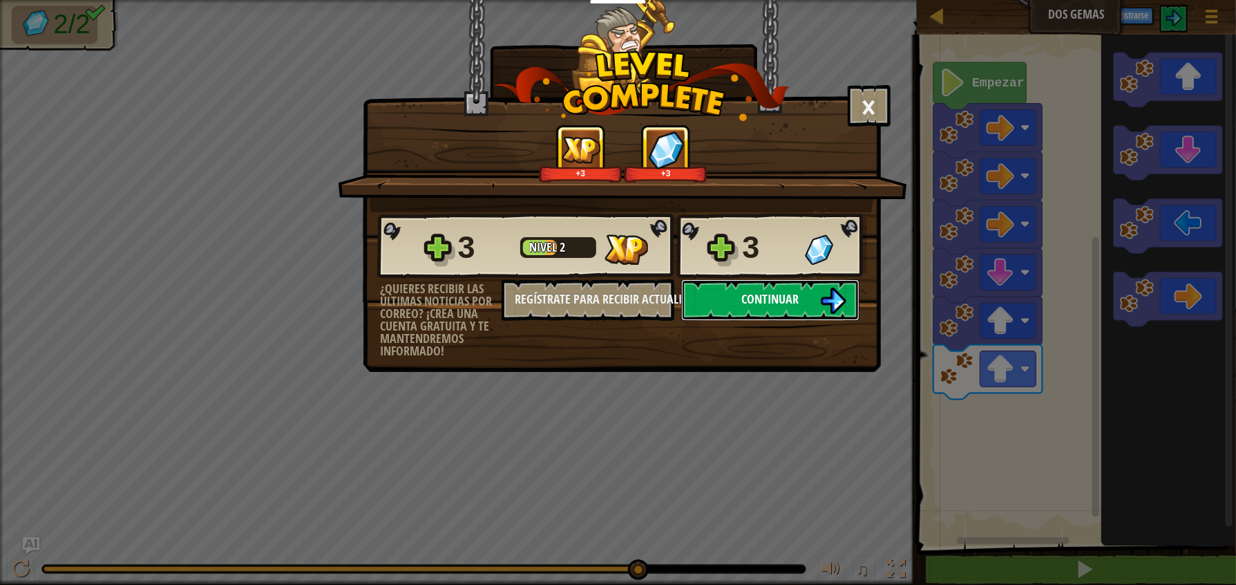
click at [780, 308] on span "Continuar" at bounding box center [770, 298] width 57 height 17
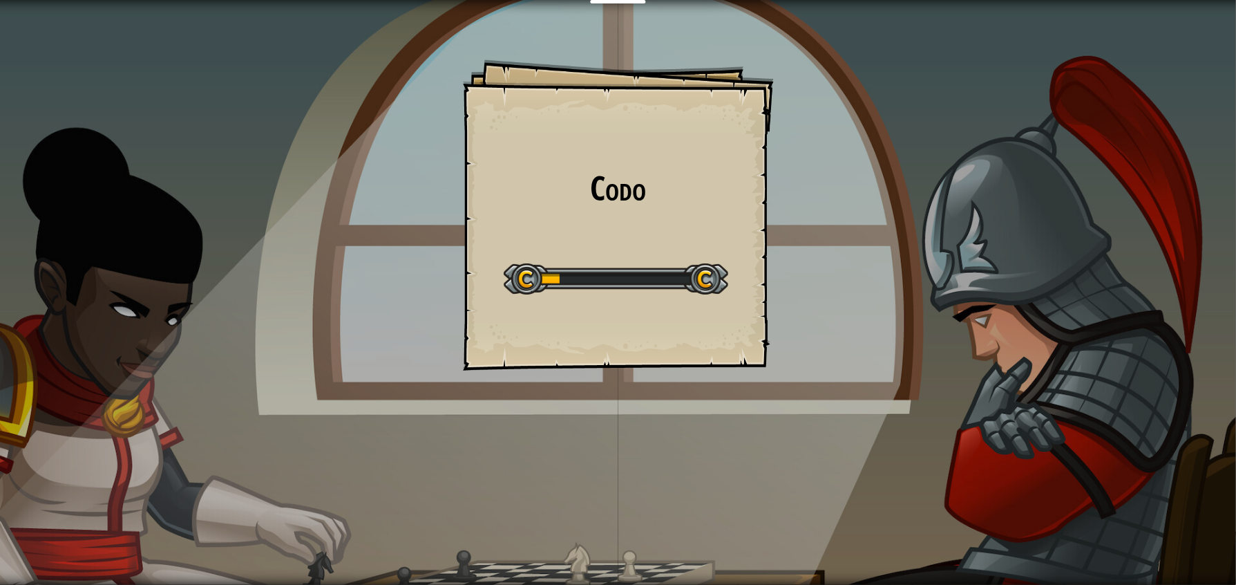
click at [819, 220] on div "Codo Goals Start Level Error cargando del servidor Necesitas una suscripción pa…" at bounding box center [618, 292] width 1236 height 585
click at [615, 150] on div "Codo Goals Start Level Error cargando del servidor Necesitas una suscripción pa…" at bounding box center [618, 214] width 311 height 311
click at [412, 79] on div "Codo Goals Start Level Error cargando del servidor Necesitas una suscripción pa…" at bounding box center [618, 292] width 1236 height 585
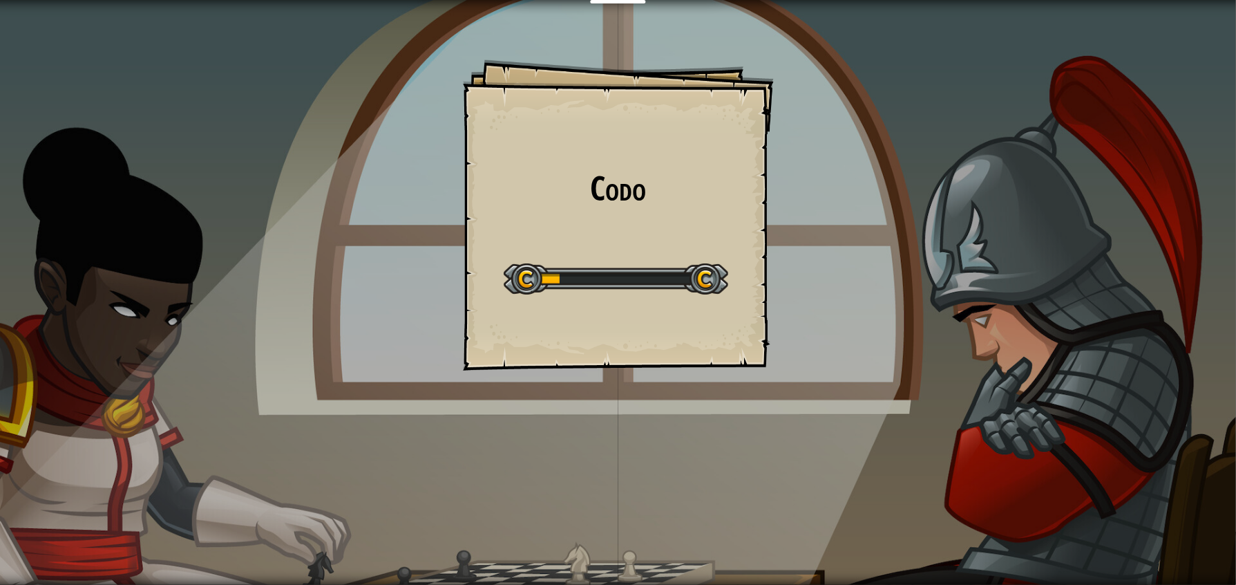
click at [412, 79] on div "Codo Goals Start Level Error cargando del servidor Necesitas una suscripción pa…" at bounding box center [618, 292] width 1236 height 585
click at [692, 408] on div "Codo Goals Start Level Error cargando del servidor Necesitas una suscripción pa…" at bounding box center [618, 292] width 1236 height 585
